Goal: Browse casually: Explore the website without a specific task or goal

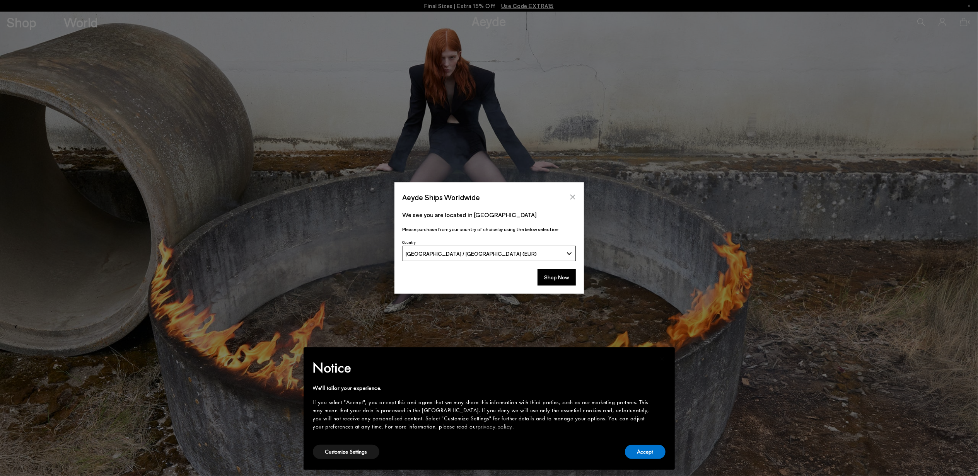
click at [573, 196] on icon "Close" at bounding box center [572, 197] width 6 height 6
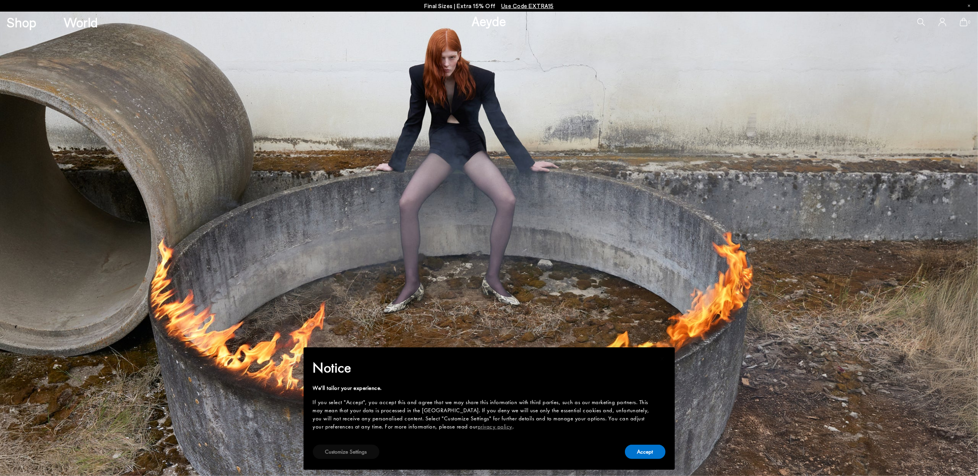
click at [360, 447] on button "Customize Settings" at bounding box center [346, 452] width 66 height 14
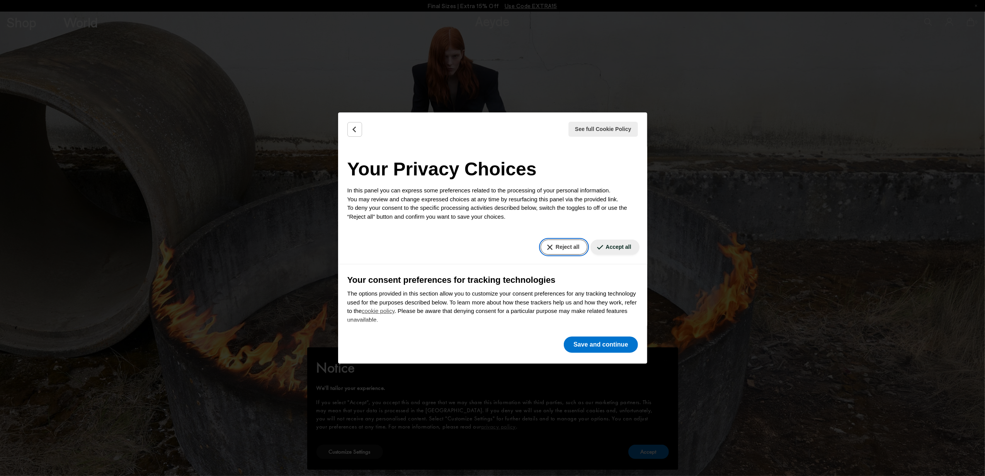
click at [560, 248] on button "Reject all" at bounding box center [564, 247] width 47 height 15
click at [604, 340] on button "Save and continue" at bounding box center [601, 345] width 74 height 16
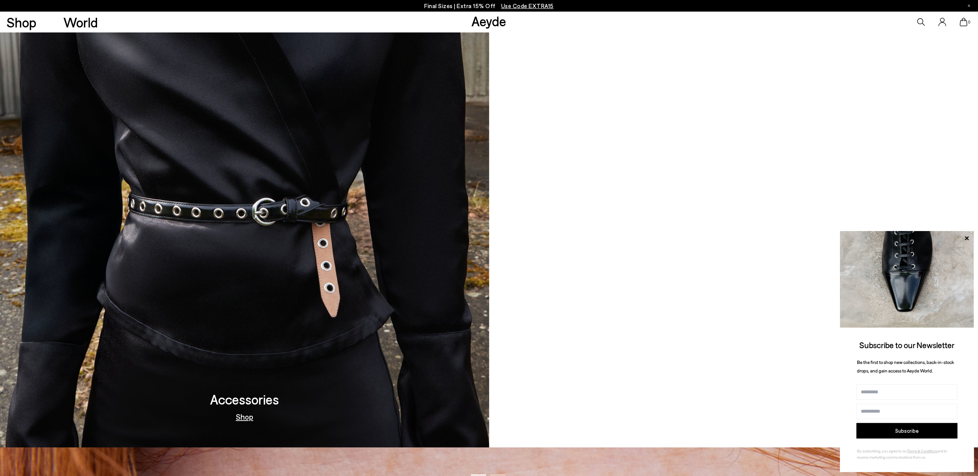
scroll to position [1237, 0]
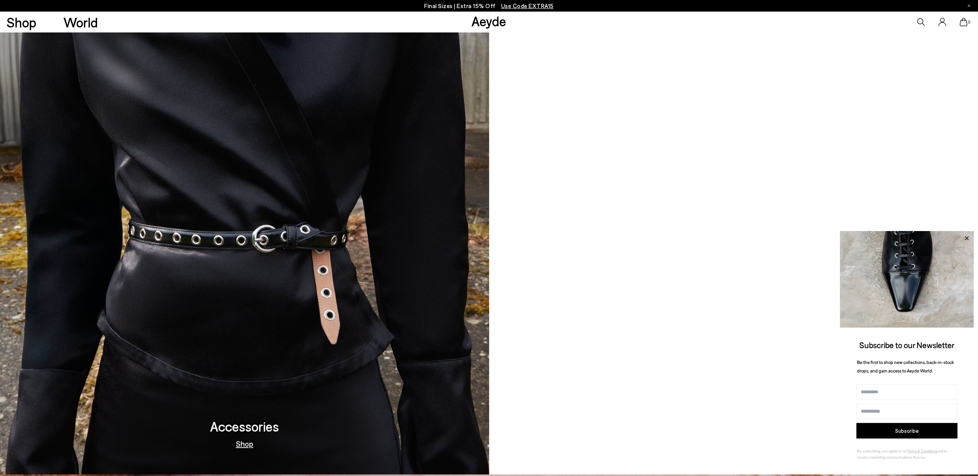
click at [965, 236] on icon at bounding box center [966, 238] width 10 height 10
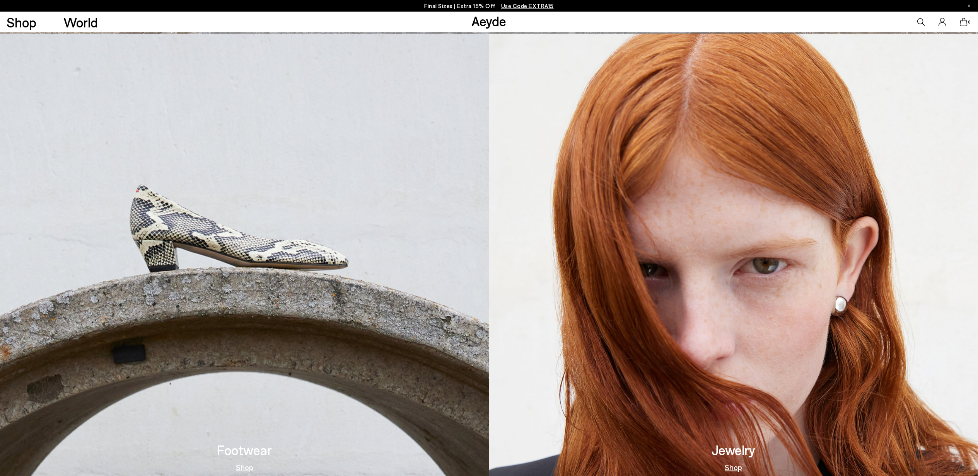
scroll to position [412, 0]
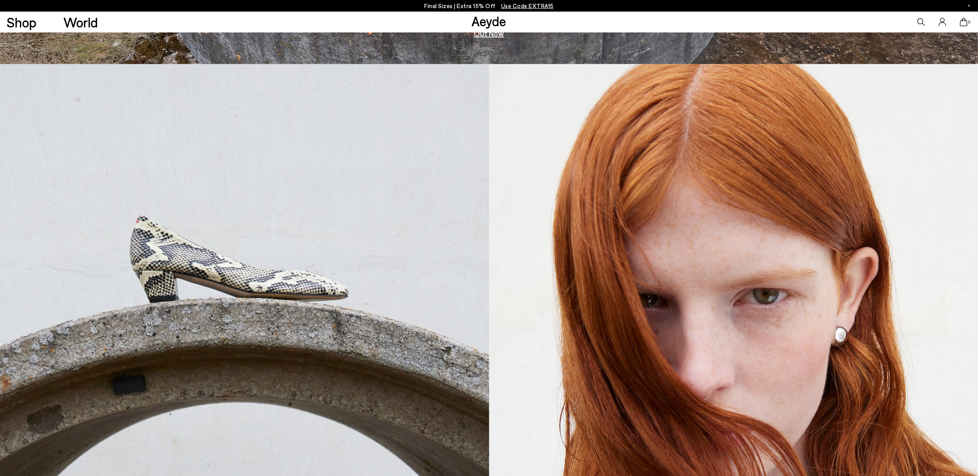
click at [750, 281] on img at bounding box center [733, 296] width 489 height 465
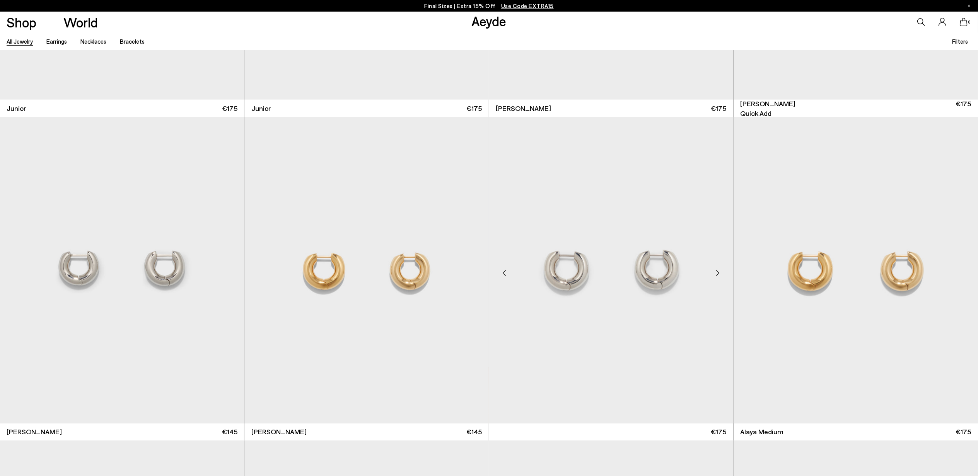
scroll to position [1288, 0]
